Goal: Task Accomplishment & Management: Use online tool/utility

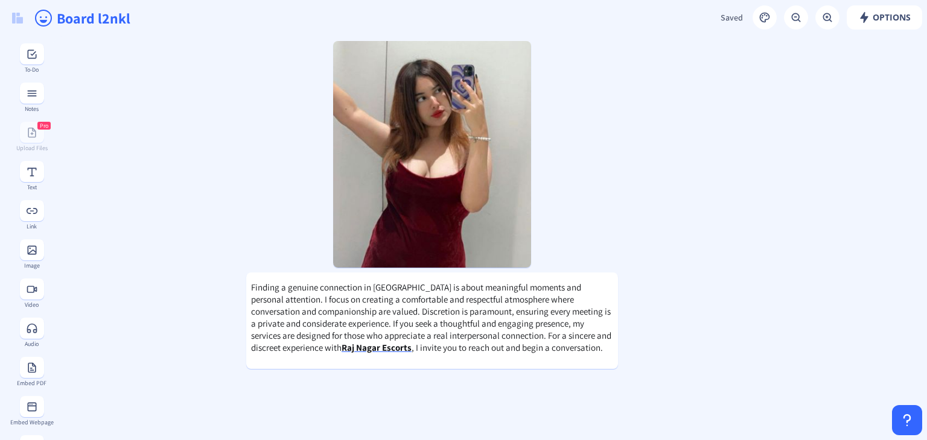
click at [48, 15] on icon "happy outline" at bounding box center [43, 17] width 19 height 19
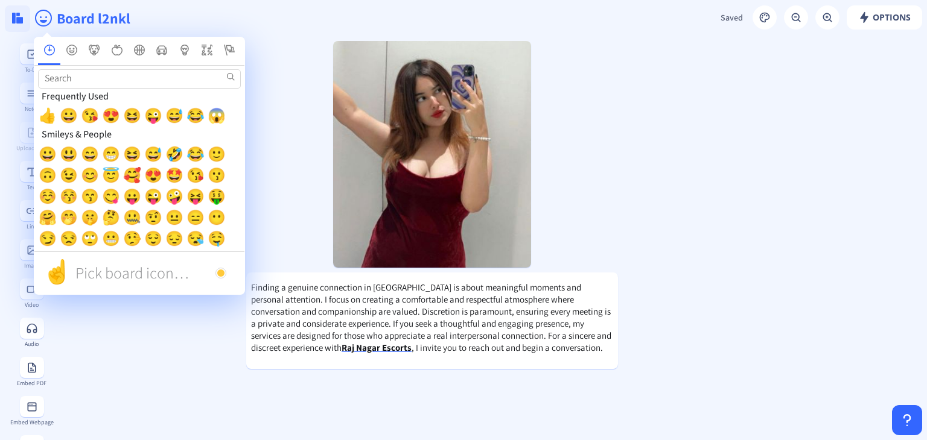
click at [22, 7] on button at bounding box center [17, 18] width 25 height 27
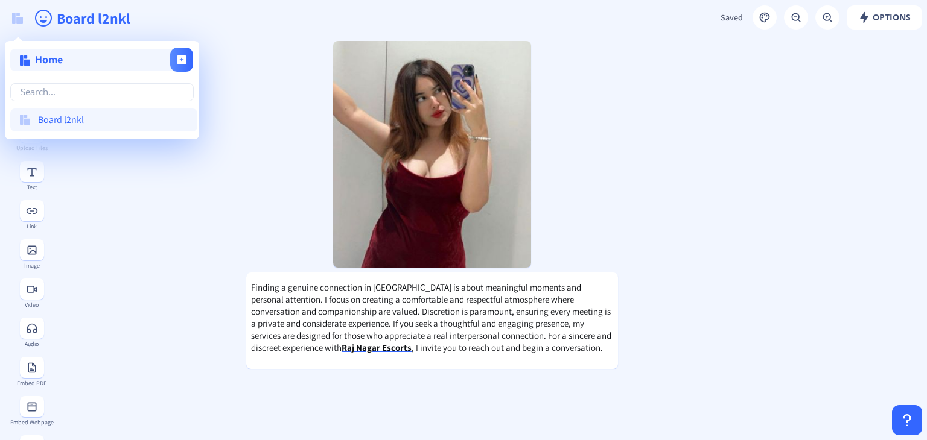
click at [56, 60] on span "Home" at bounding box center [49, 59] width 28 height 14
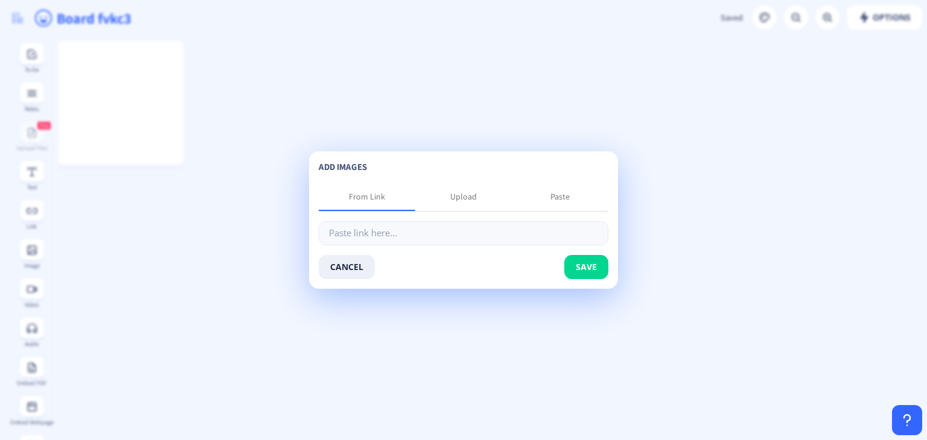
type input "[URL][DOMAIN_NAME]"
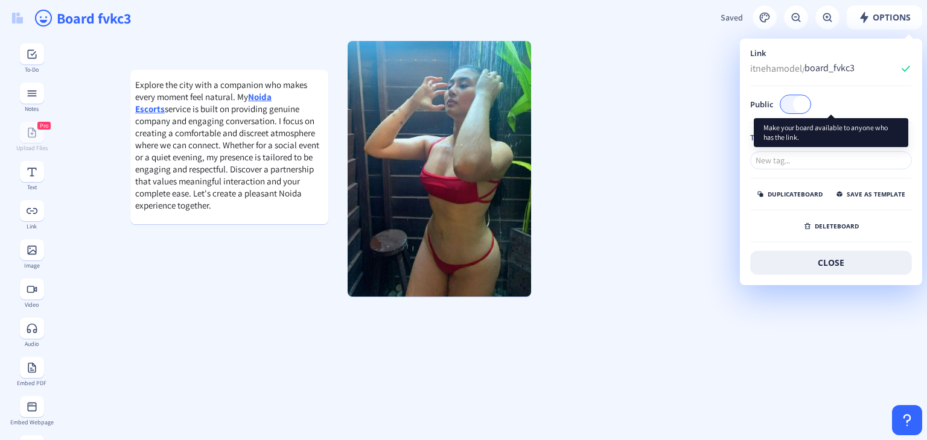
checkbox input "true"
